Goal: Transaction & Acquisition: Purchase product/service

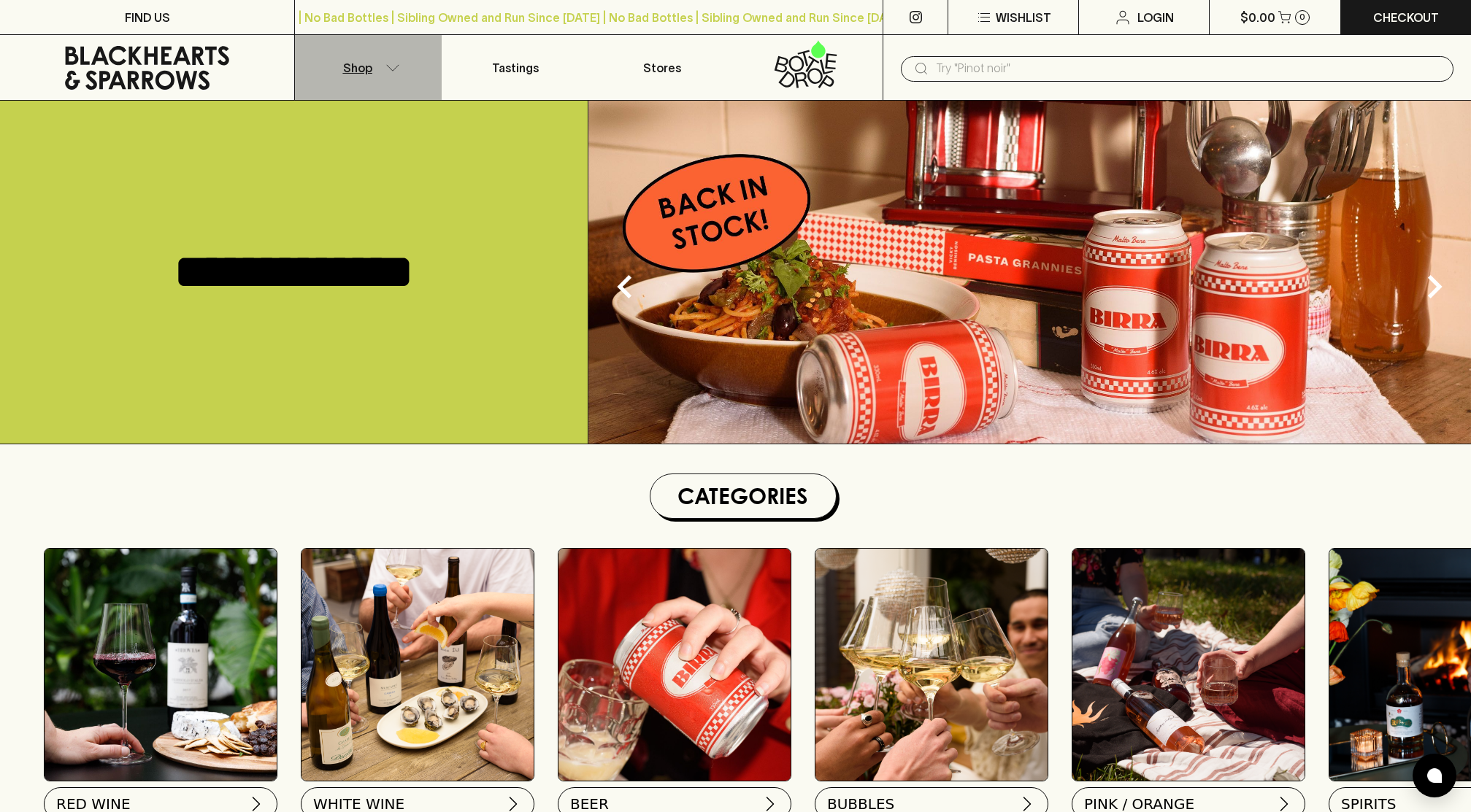
click at [384, 61] on button "Shop" at bounding box center [368, 67] width 147 height 65
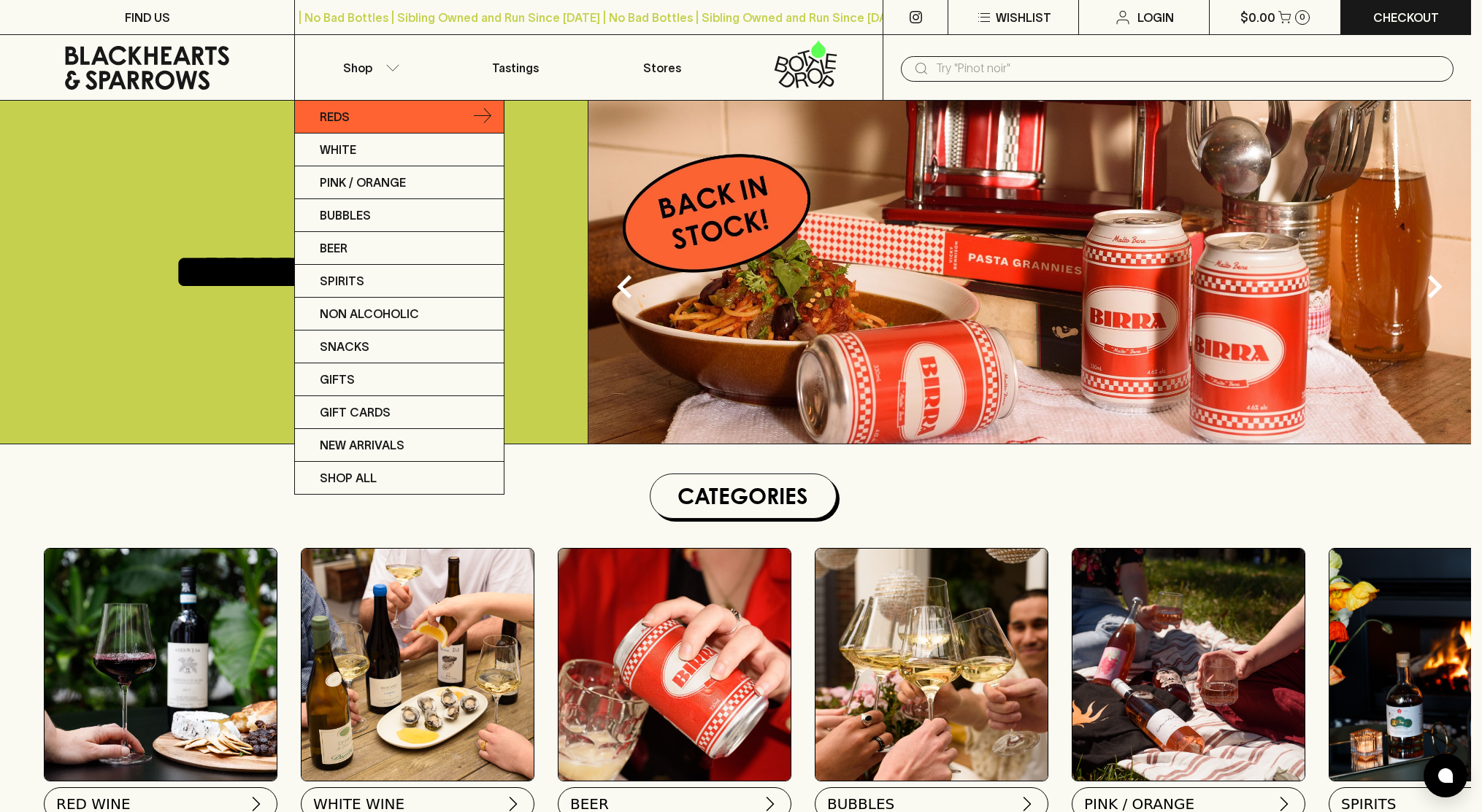
click at [339, 115] on p "Reds" at bounding box center [335, 117] width 30 height 18
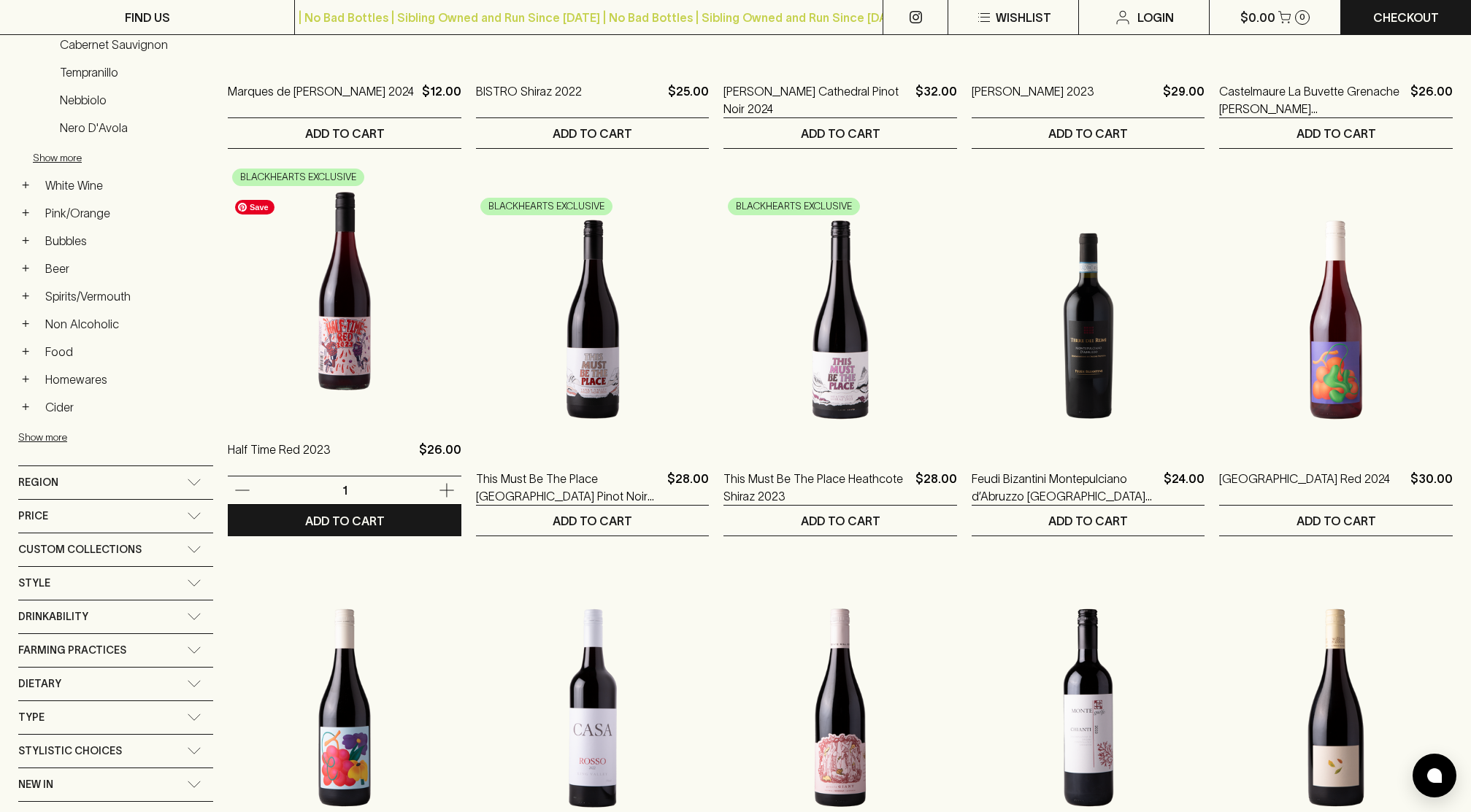
scroll to position [495, 0]
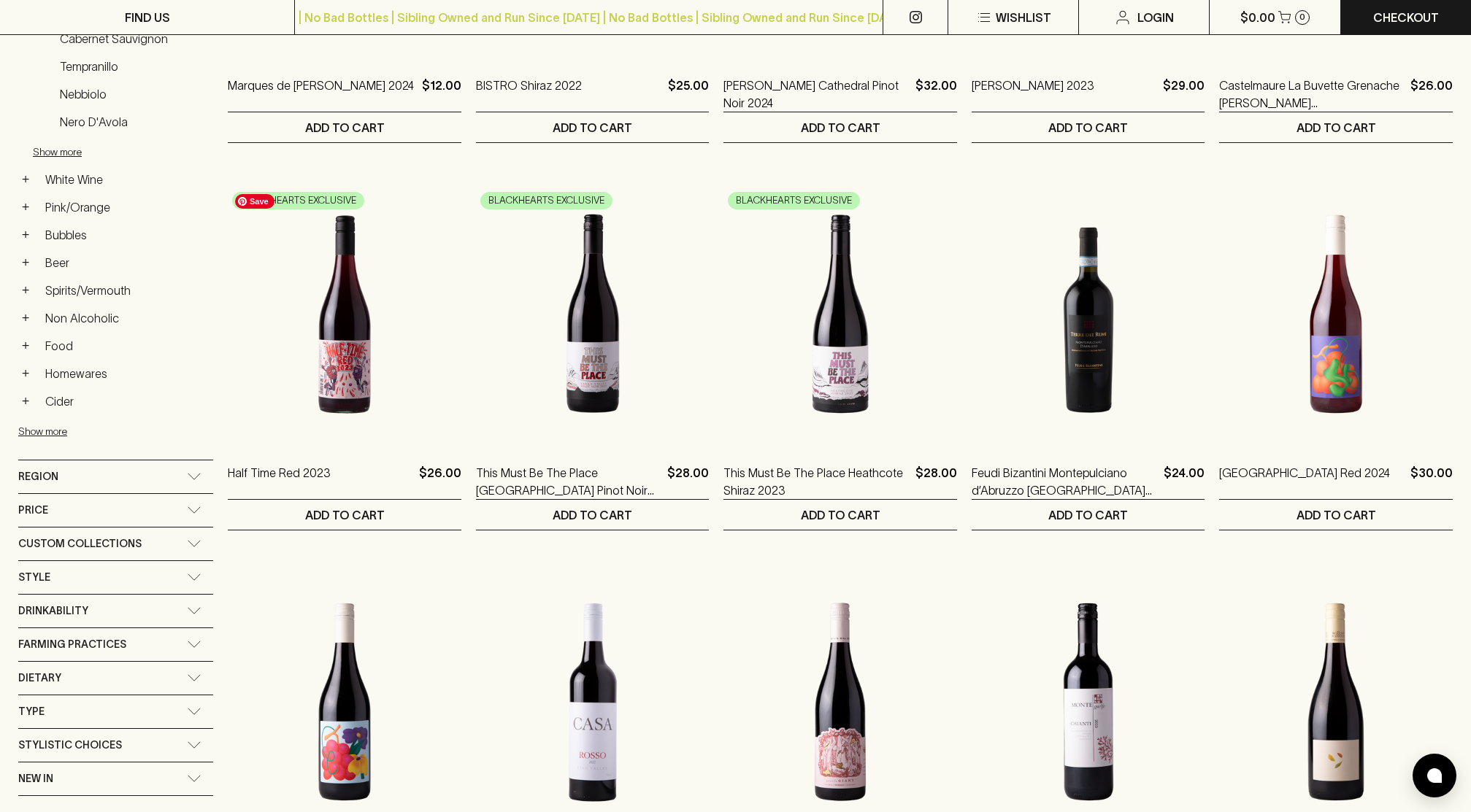
click at [190, 479] on icon at bounding box center [194, 476] width 14 height 8
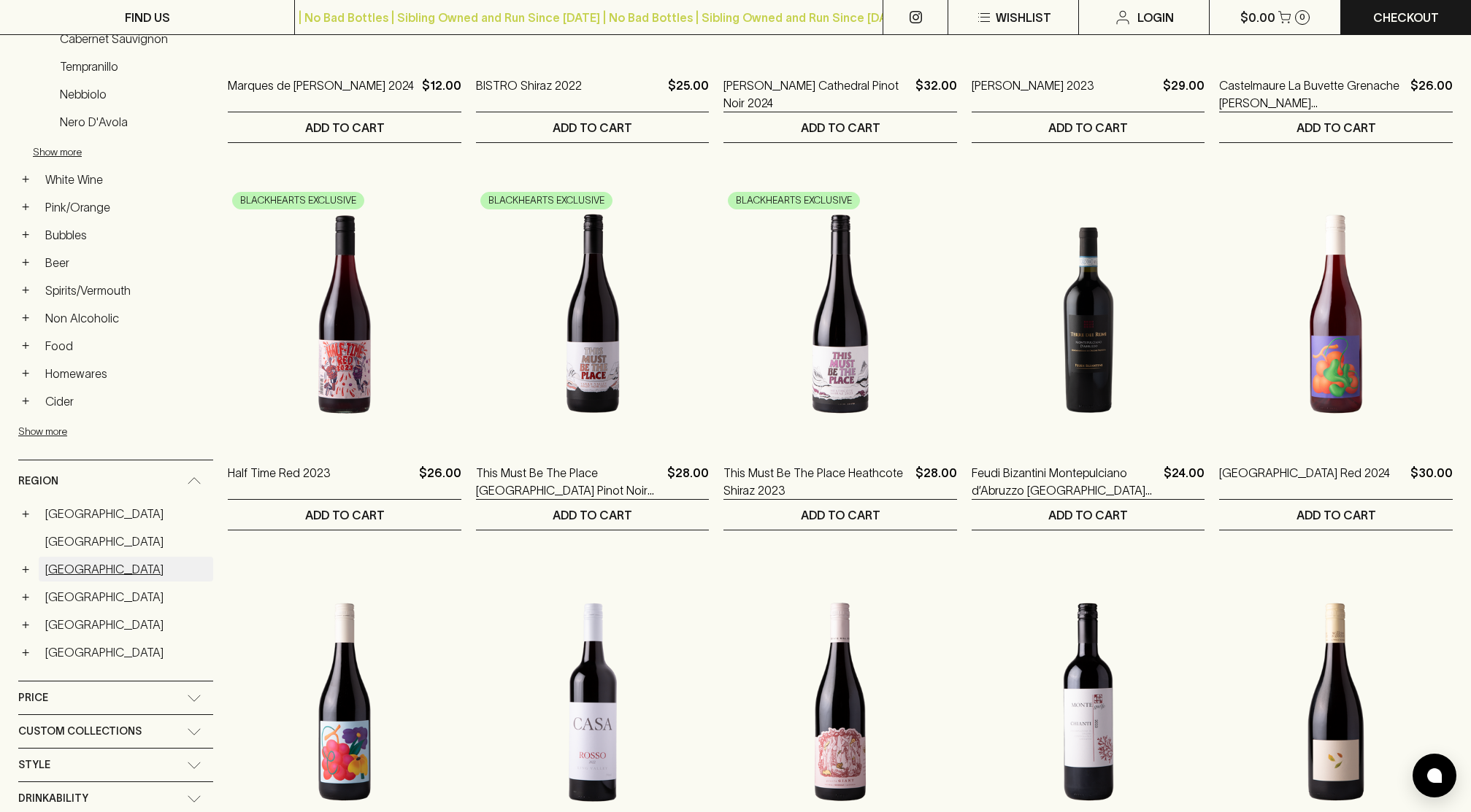
click at [62, 574] on link "[GEOGRAPHIC_DATA]" at bounding box center [126, 570] width 175 height 25
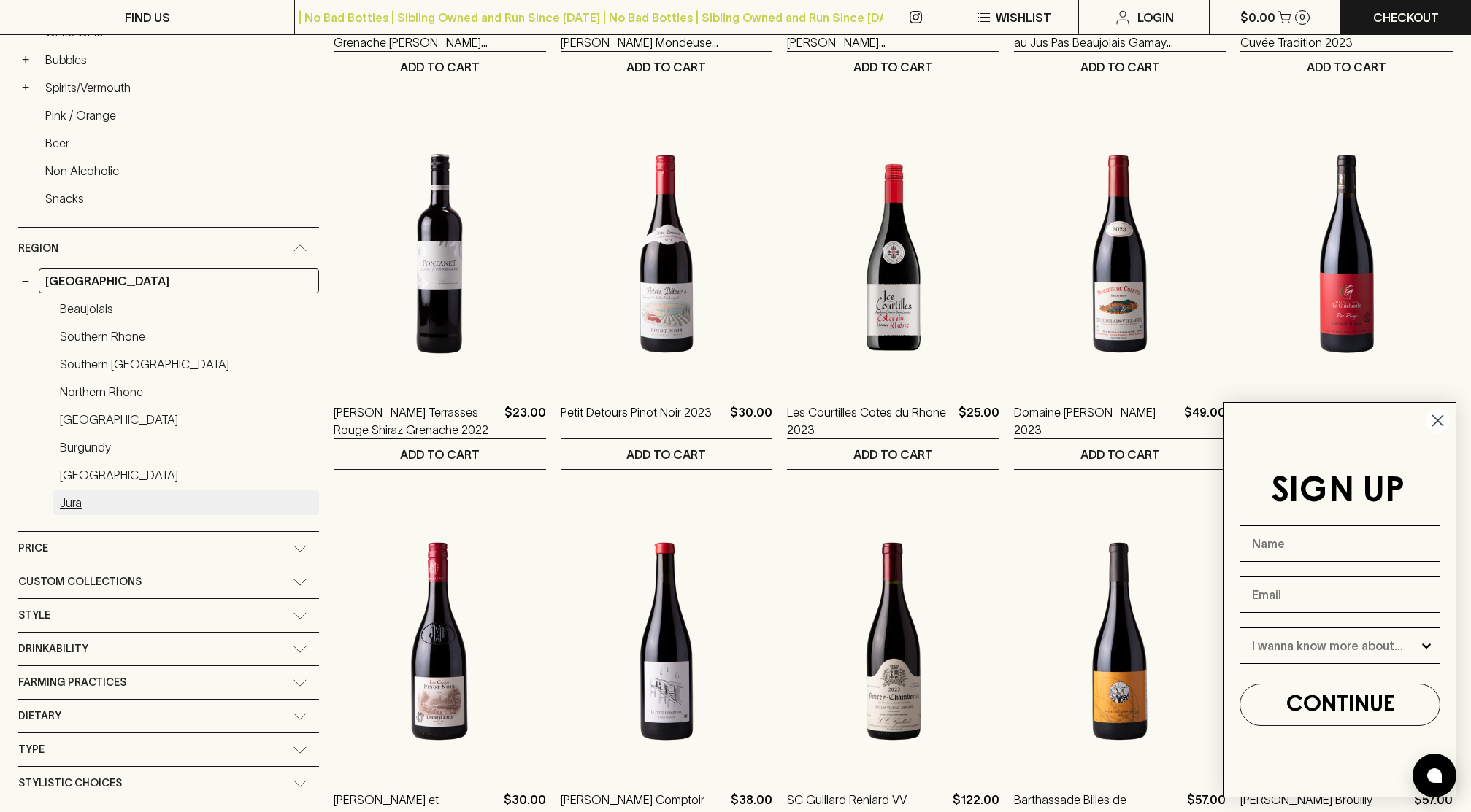
scroll to position [561, 0]
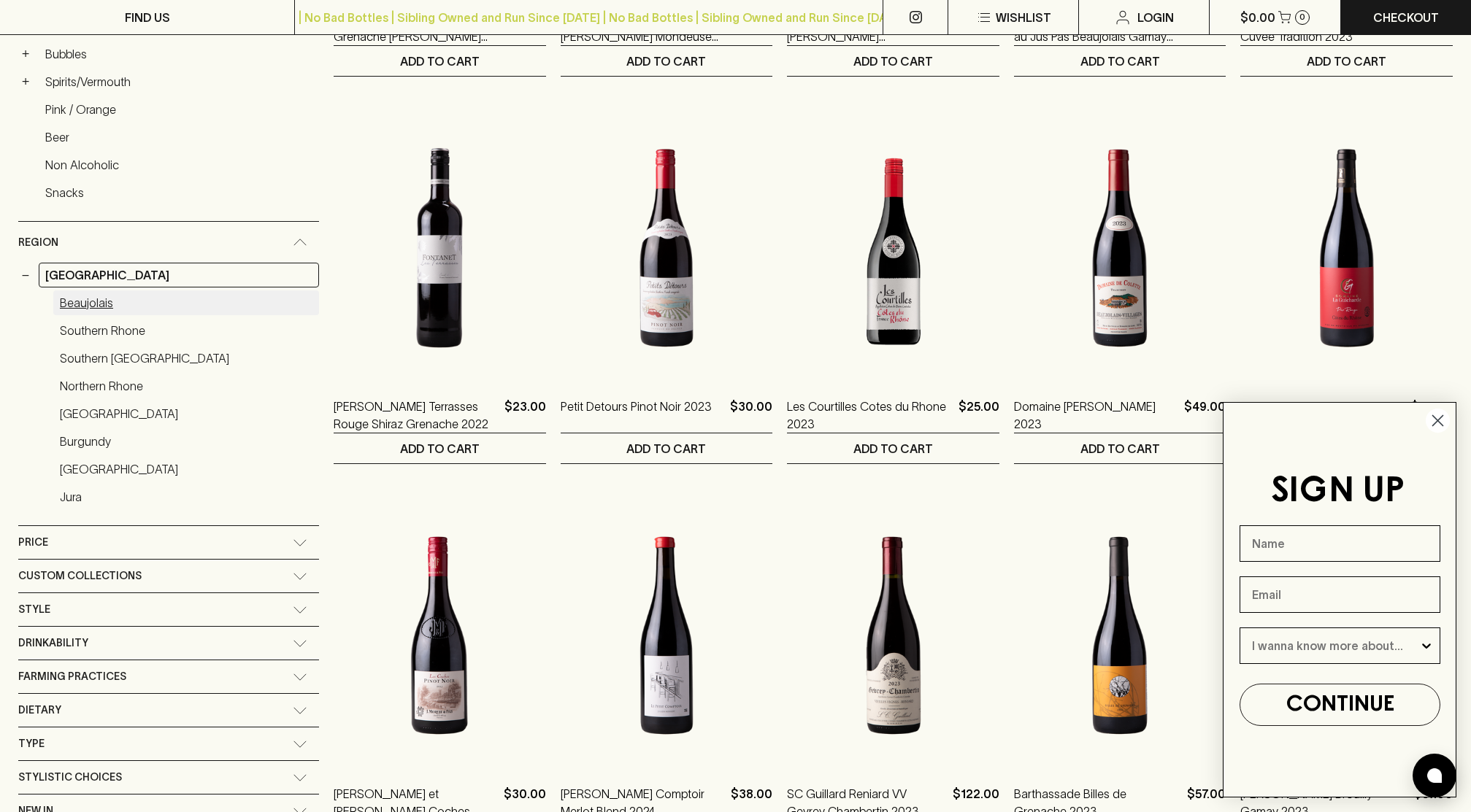
click at [174, 299] on link "Beaujolais" at bounding box center [185, 303] width 266 height 25
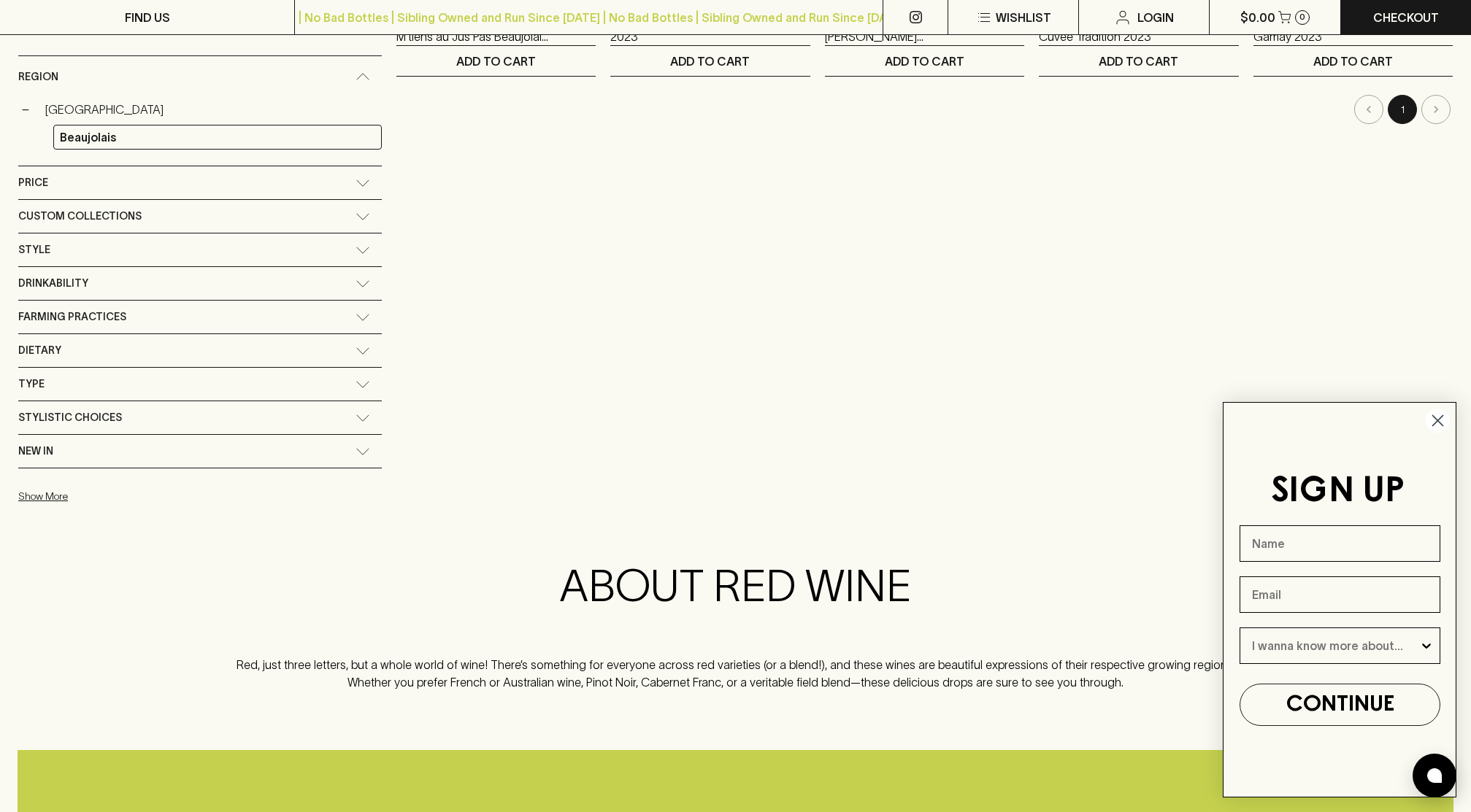
click at [1436, 419] on icon "Close dialog" at bounding box center [1437, 421] width 10 height 10
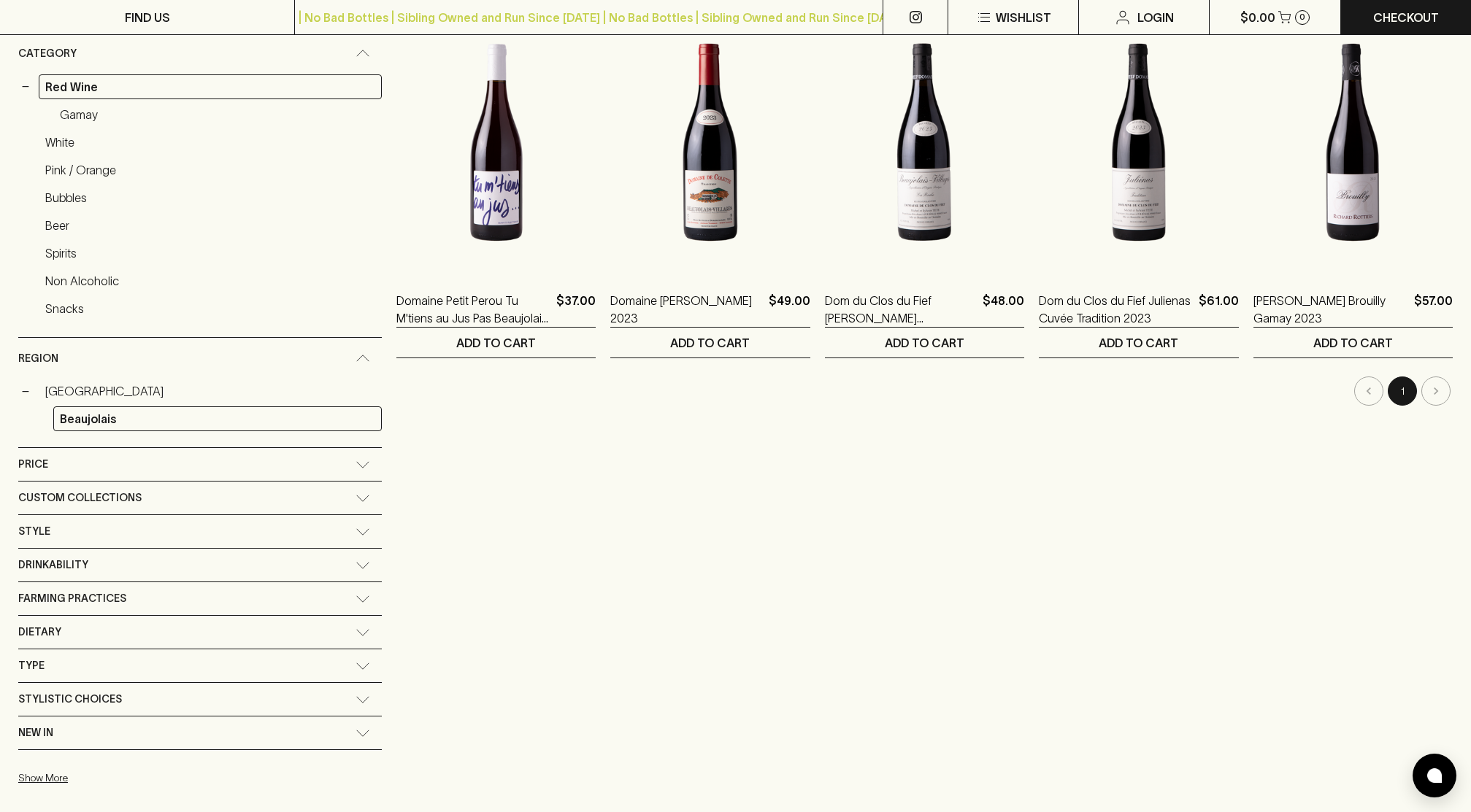
scroll to position [276, 0]
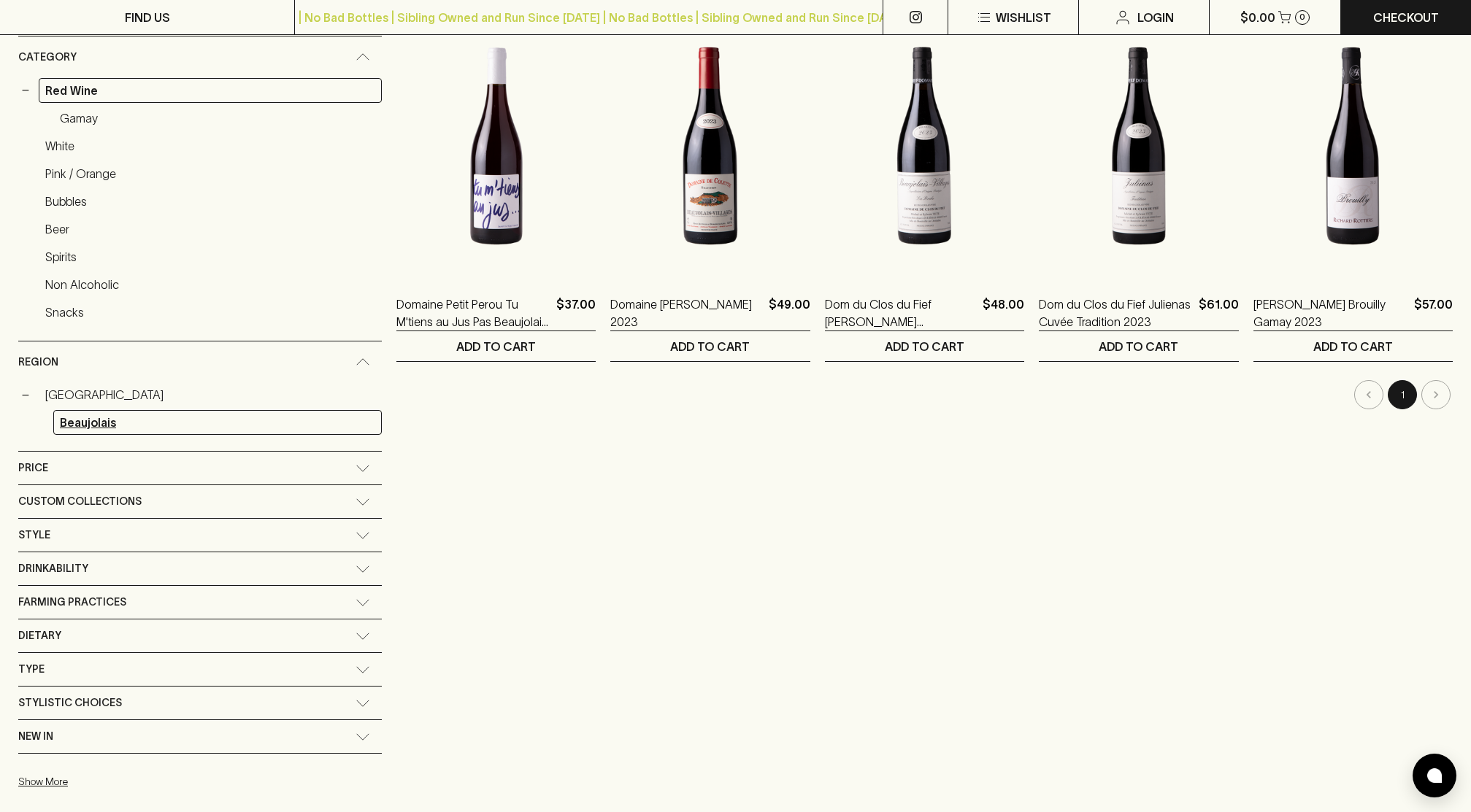
click at [252, 431] on link "Beaujolais" at bounding box center [216, 423] width 328 height 25
click at [59, 398] on link "[GEOGRAPHIC_DATA]" at bounding box center [210, 395] width 343 height 25
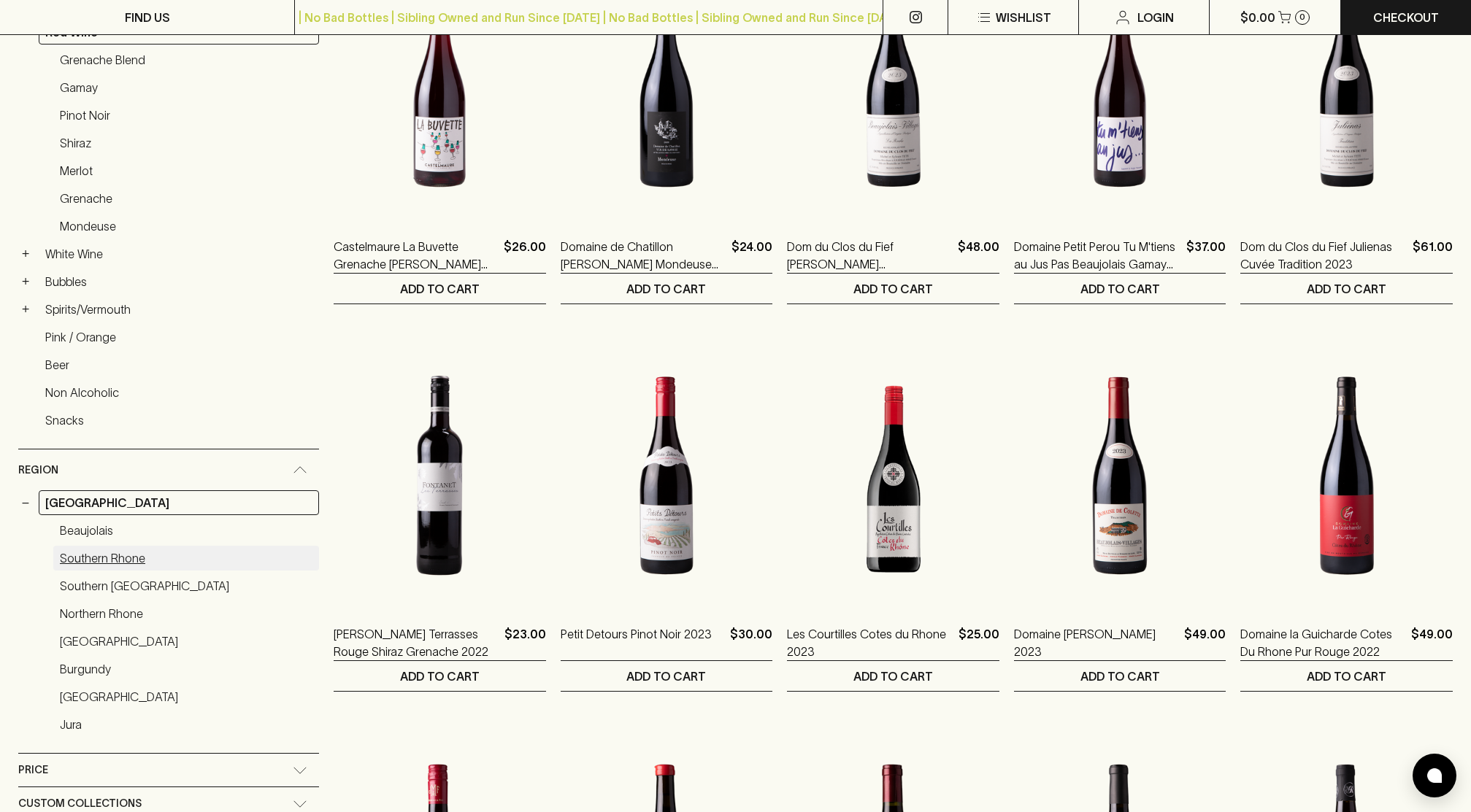
scroll to position [338, 0]
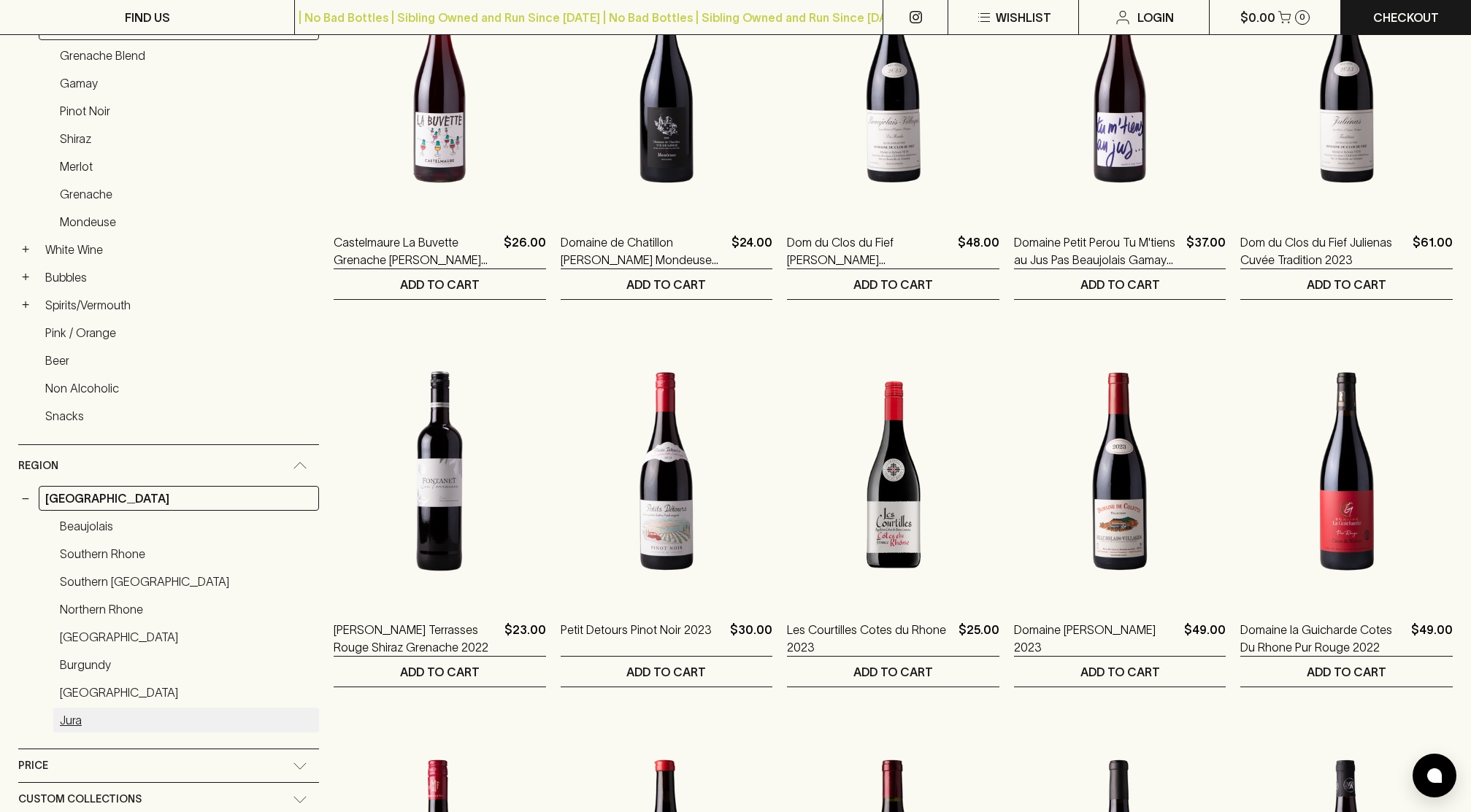
click at [77, 713] on link "Jura" at bounding box center [185, 721] width 266 height 25
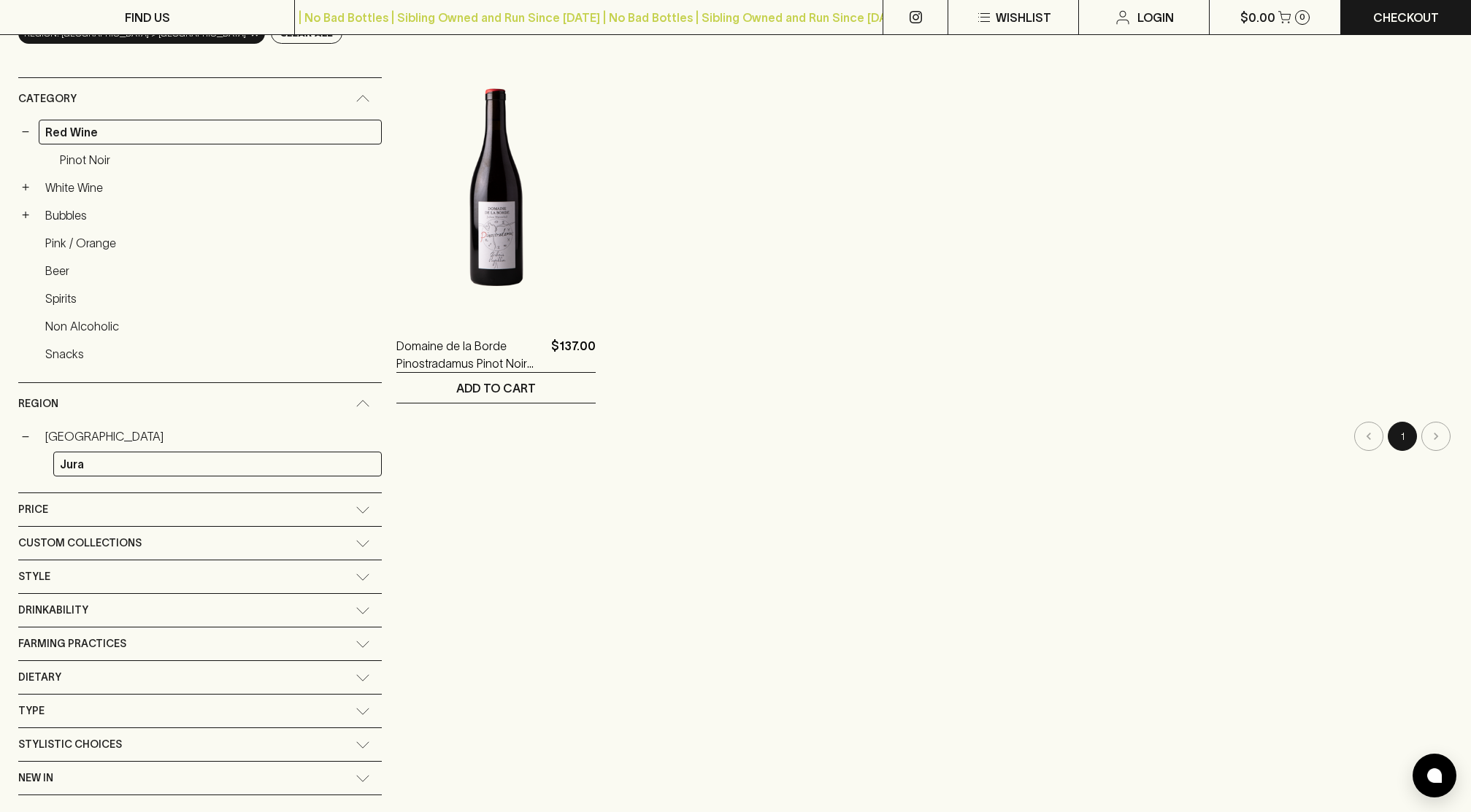
scroll to position [237, 0]
